Goal: Check status: Check status

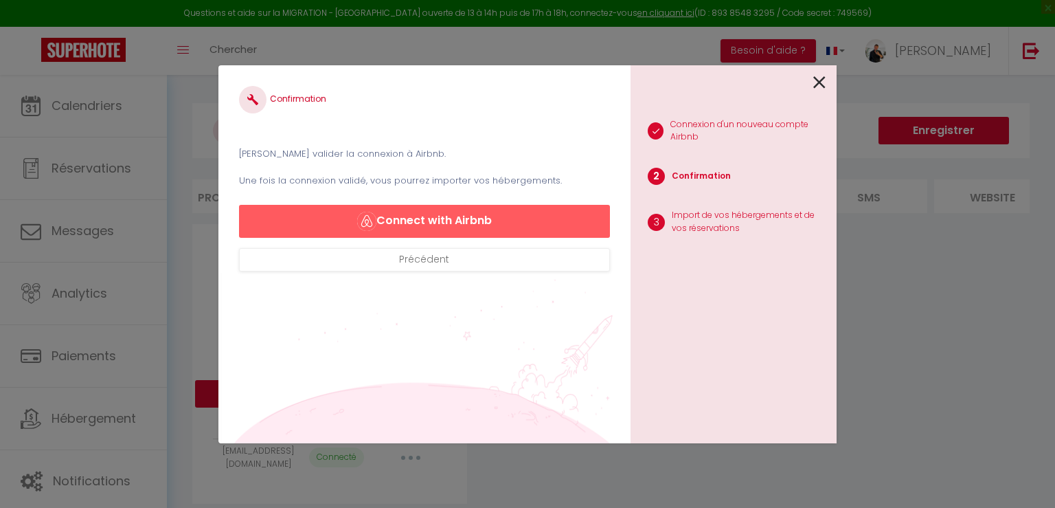
click at [816, 81] on icon at bounding box center [820, 82] width 12 height 21
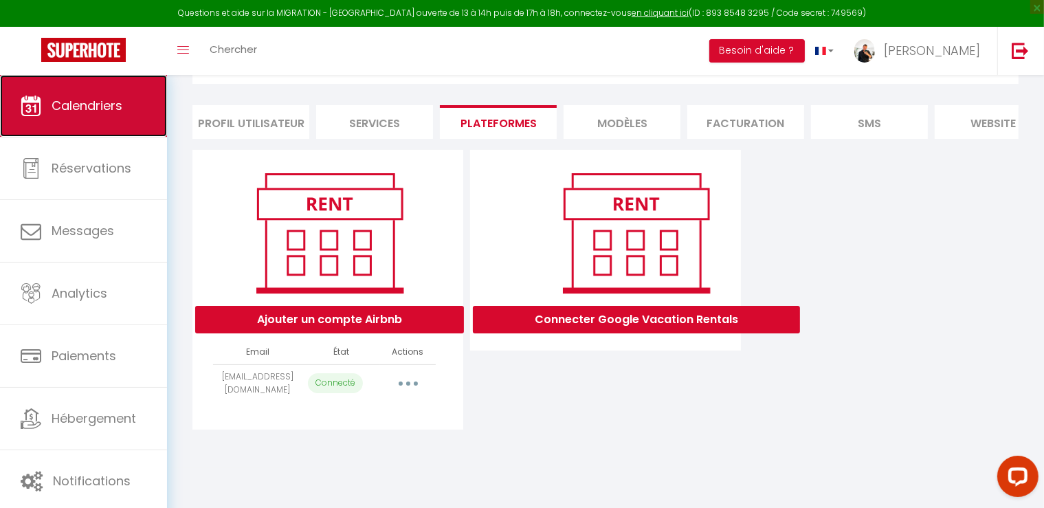
click at [97, 97] on span "Calendriers" at bounding box center [87, 105] width 71 height 17
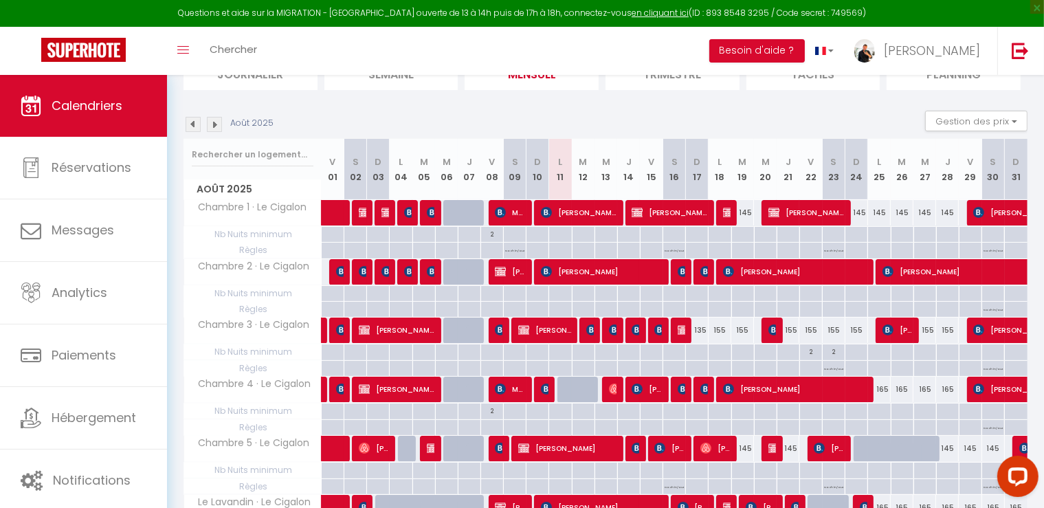
scroll to position [137, 0]
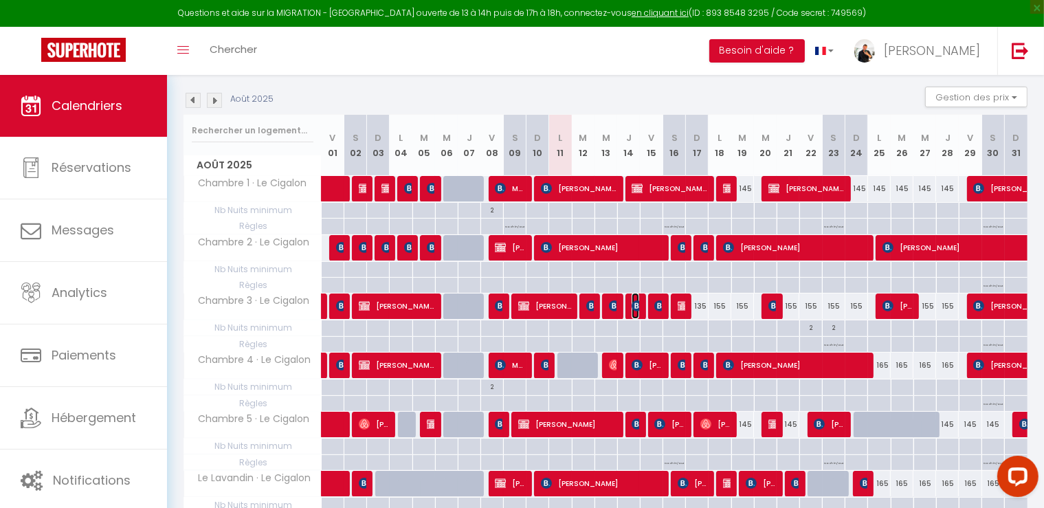
click at [633, 310] on img at bounding box center [636, 305] width 11 height 11
select select "KO"
select select "0"
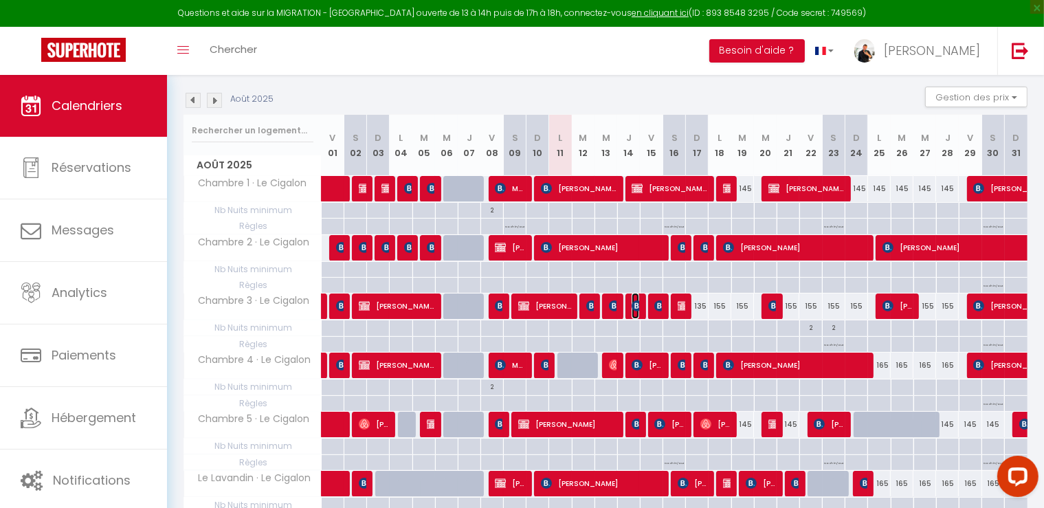
select select "1"
select select
